Goal: Navigation & Orientation: Find specific page/section

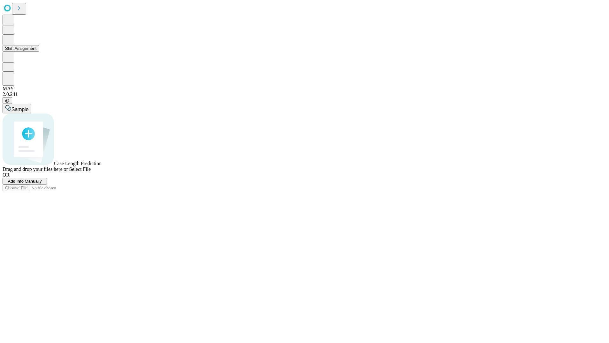
click at [39, 52] on button "Shift Assignment" at bounding box center [21, 48] width 36 height 7
